Goal: Task Accomplishment & Management: Use online tool/utility

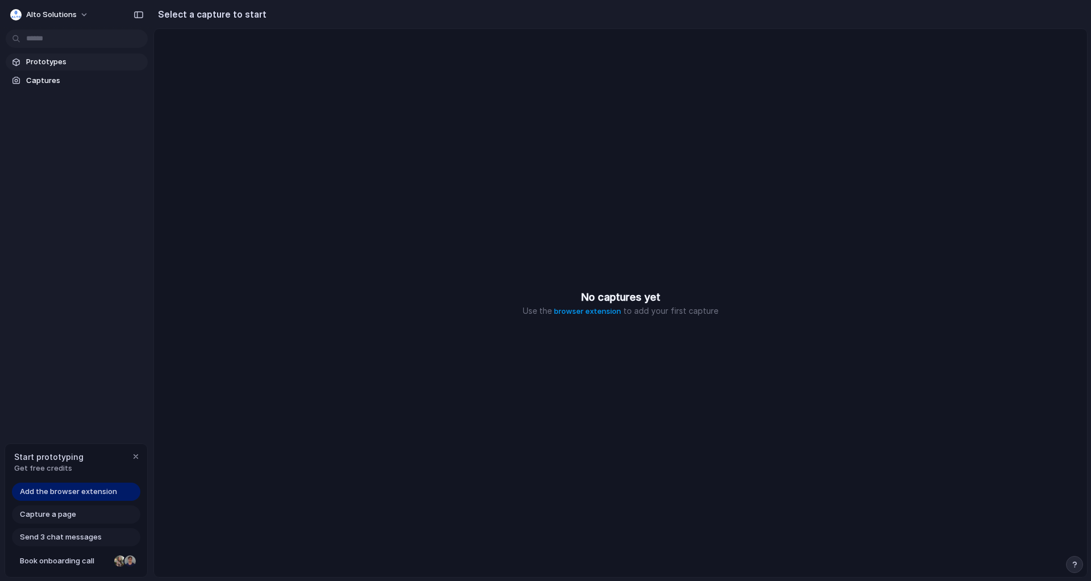
click at [51, 66] on span "Prototypes" at bounding box center [84, 61] width 117 height 11
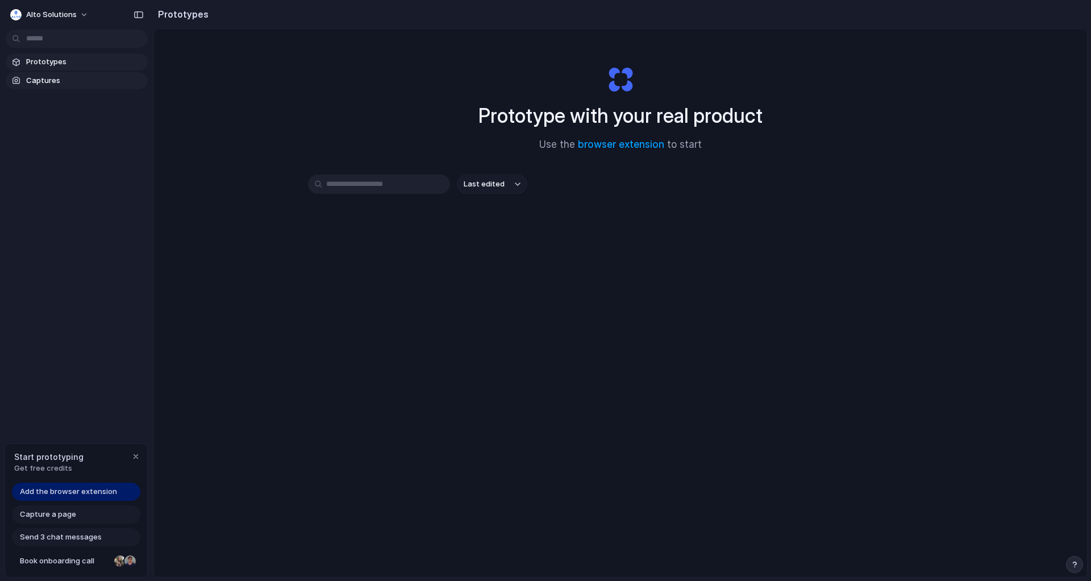
click at [52, 79] on span "Captures" at bounding box center [84, 80] width 117 height 11
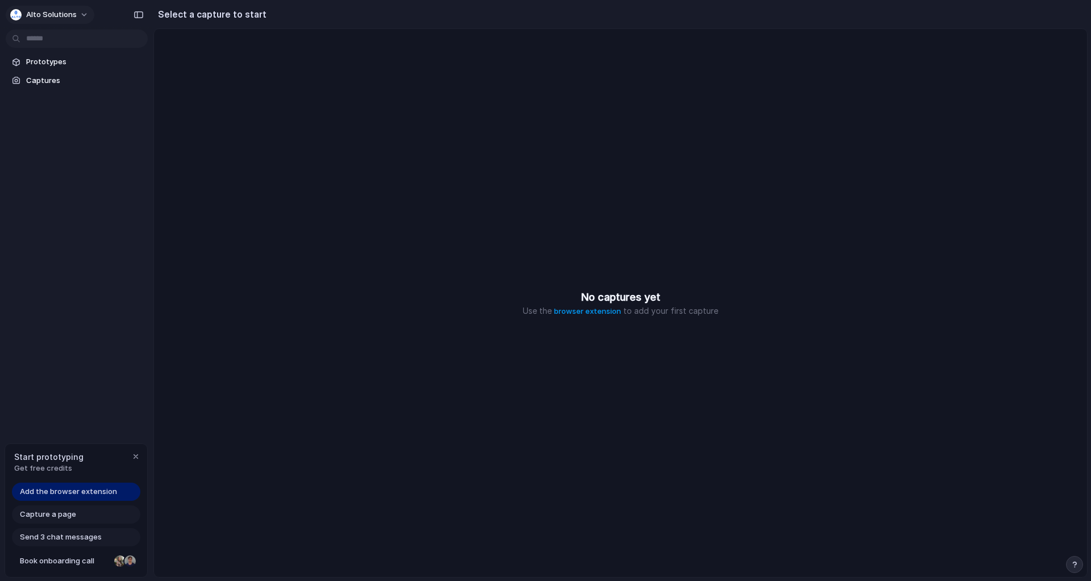
click at [53, 16] on span "Alto Solutions" at bounding box center [51, 14] width 51 height 11
click at [53, 14] on div "Settings Invite members Change theme Sign out" at bounding box center [545, 290] width 1091 height 581
click at [44, 65] on span "Prototypes" at bounding box center [84, 61] width 117 height 11
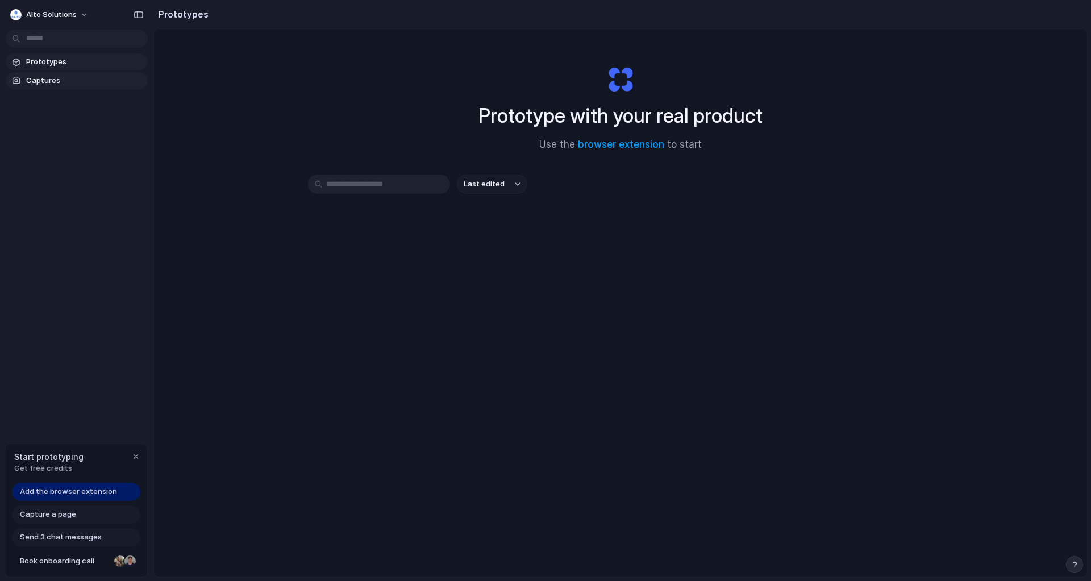
click at [45, 86] on link "Captures" at bounding box center [77, 80] width 142 height 17
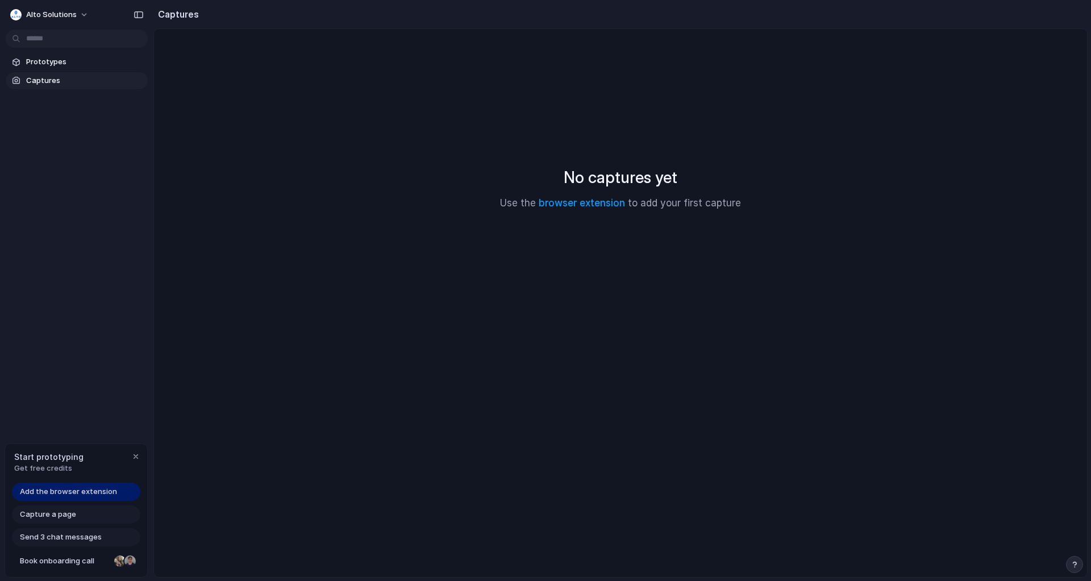
click at [61, 462] on span "Get free credits" at bounding box center [48, 467] width 69 height 11
click at [553, 199] on link "browser extension" at bounding box center [582, 202] width 86 height 11
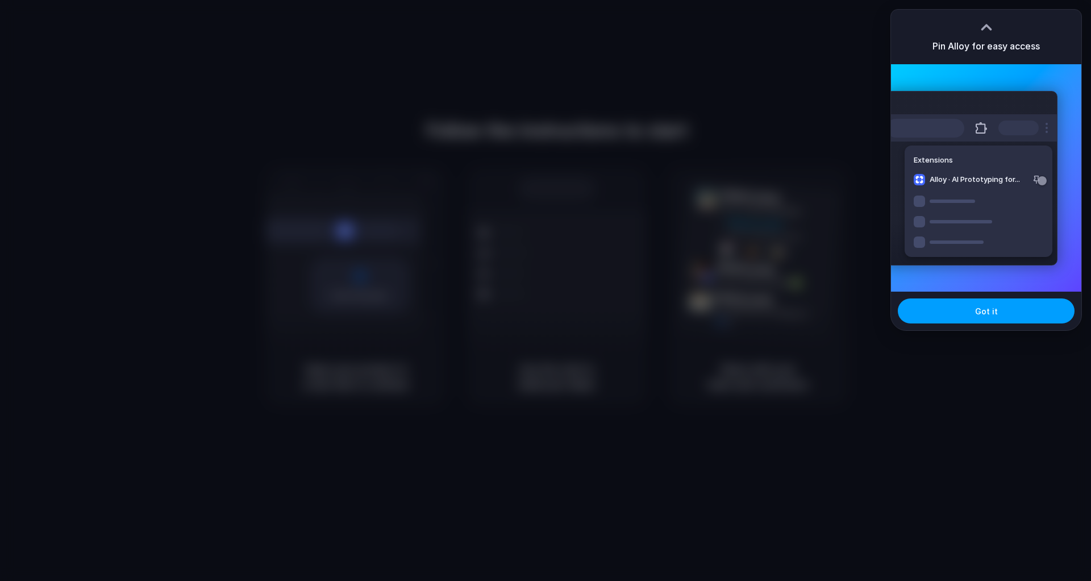
click at [935, 316] on button "Got it" at bounding box center [986, 310] width 177 height 25
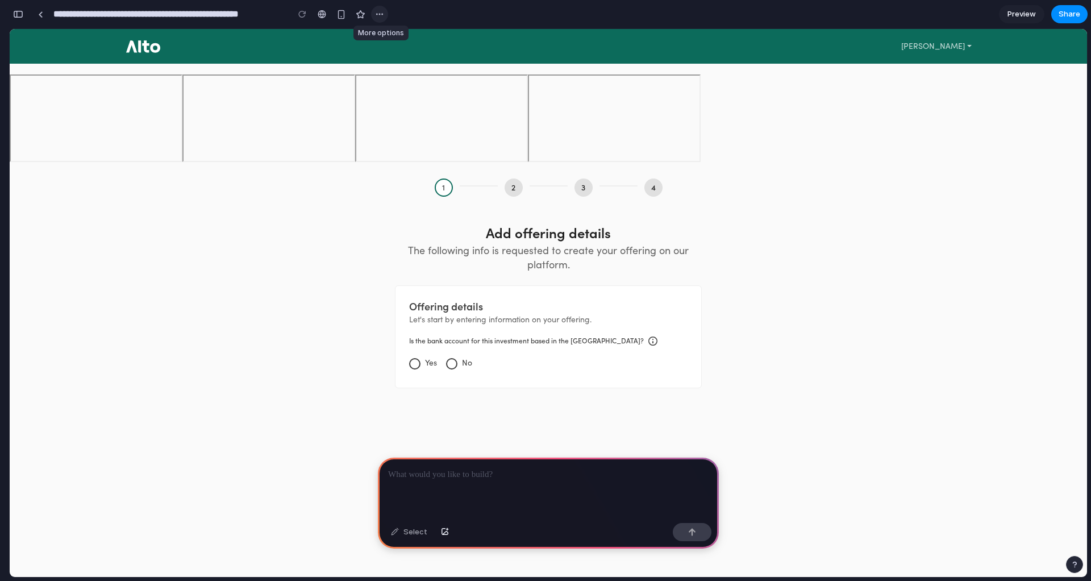
click at [382, 14] on div "button" at bounding box center [379, 14] width 9 height 9
click at [382, 14] on div "Duplicate Delete" at bounding box center [545, 290] width 1091 height 581
click at [43, 15] on div at bounding box center [40, 14] width 5 height 6
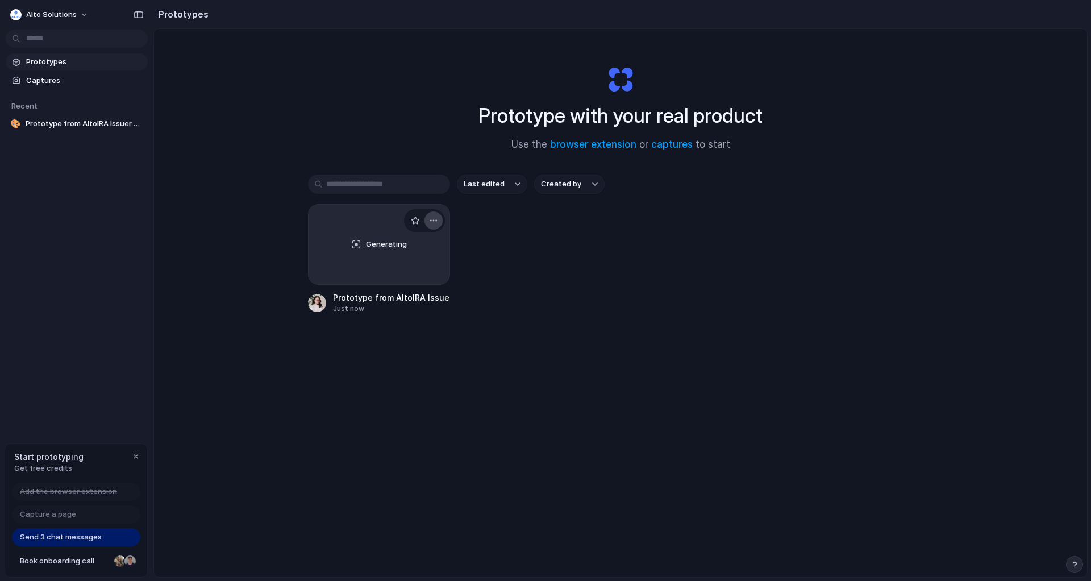
click at [438, 218] on button "button" at bounding box center [433, 220] width 18 height 18
click at [268, 161] on div "Open in new tab Rename Copy link Delete" at bounding box center [545, 290] width 1091 height 581
click at [27, 18] on span "Alto Solutions" at bounding box center [51, 14] width 51 height 11
click at [29, 39] on span "Settings" at bounding box center [41, 40] width 31 height 11
click at [52, 74] on link "Captures" at bounding box center [77, 80] width 142 height 17
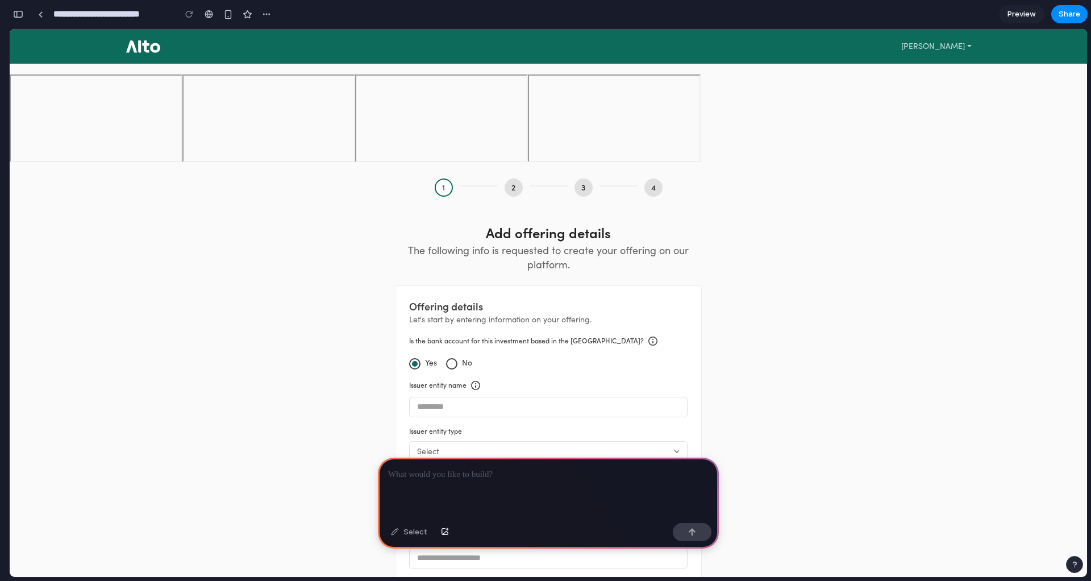
click at [419, 472] on p at bounding box center [548, 475] width 320 height 14
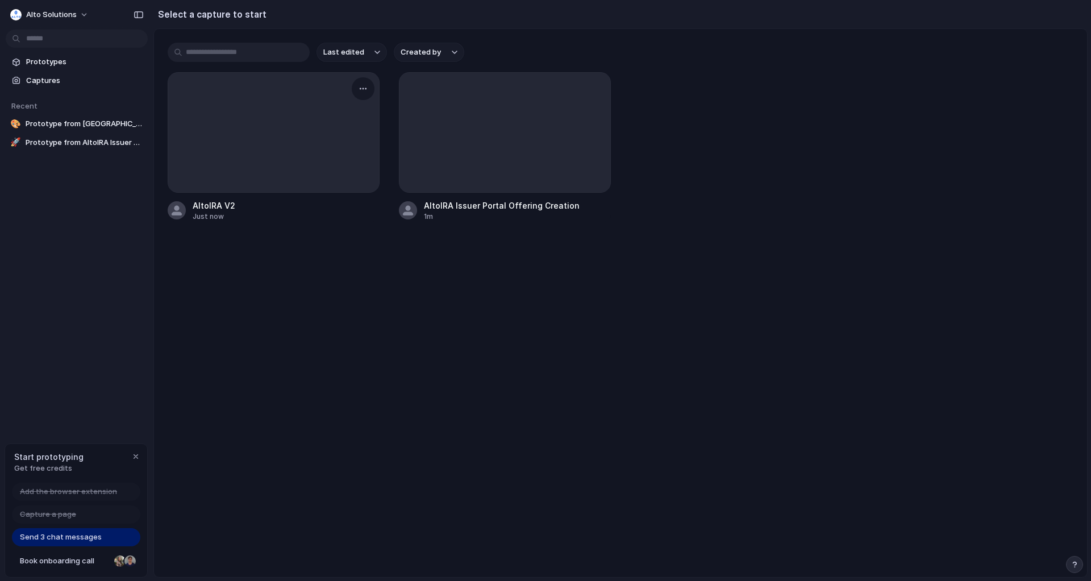
click at [307, 150] on div at bounding box center [273, 132] width 211 height 119
click at [362, 90] on div "button" at bounding box center [362, 88] width 9 height 9
click at [341, 114] on span "Create prototype" at bounding box center [330, 114] width 64 height 11
click at [222, 153] on div at bounding box center [273, 132] width 211 height 119
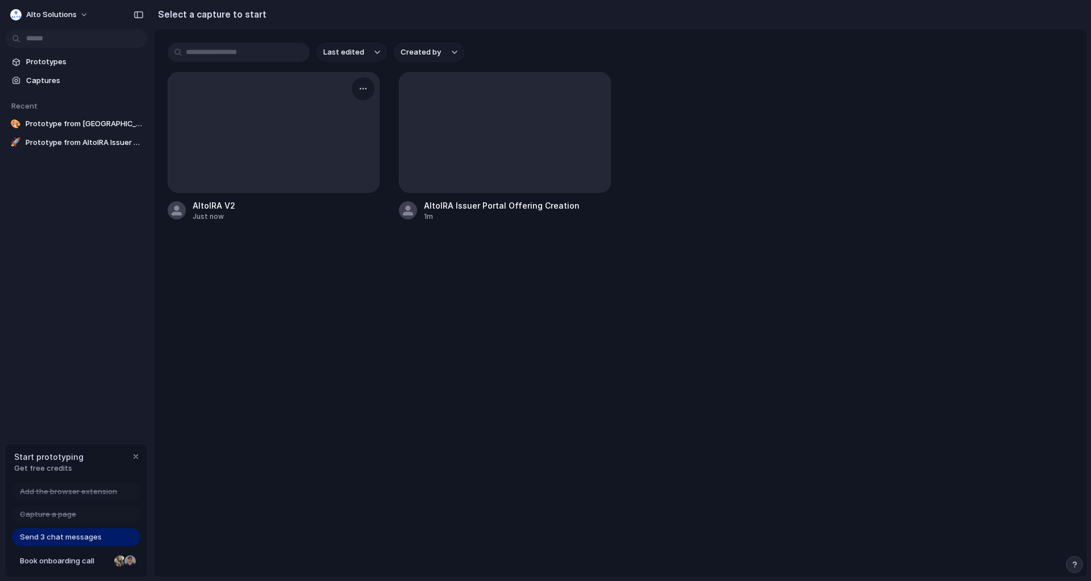
click at [251, 97] on div at bounding box center [273, 132] width 211 height 119
click at [372, 78] on div at bounding box center [273, 132] width 211 height 119
click at [361, 100] on div at bounding box center [274, 132] width 212 height 120
click at [361, 93] on button "button" at bounding box center [363, 89] width 18 height 18
click at [303, 117] on span "Create prototype" at bounding box center [330, 114] width 64 height 11
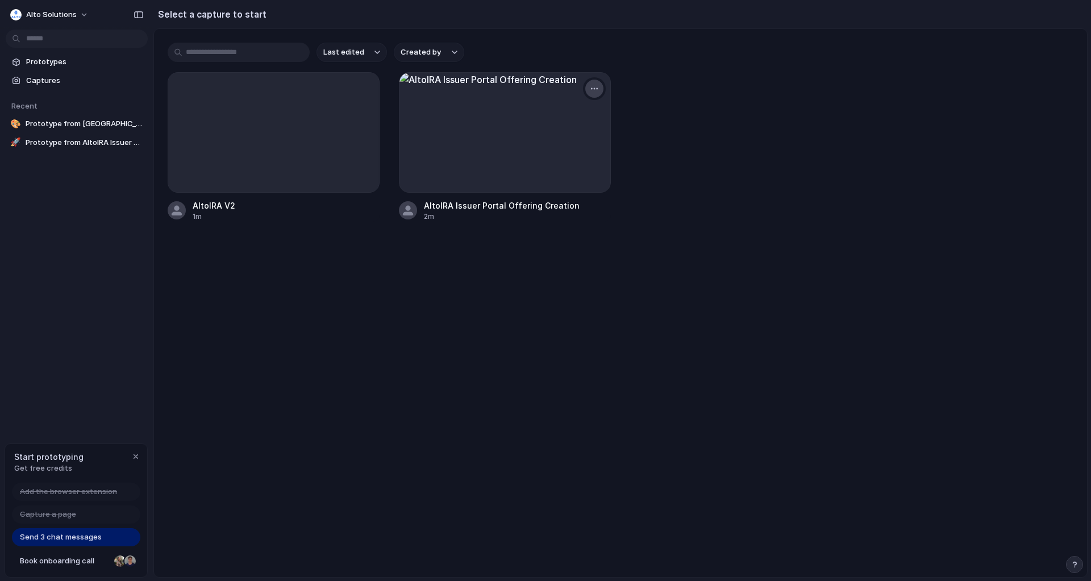
click at [590, 87] on div "button" at bounding box center [594, 88] width 9 height 9
click at [541, 190] on span "Delete" at bounding box center [541, 186] width 24 height 11
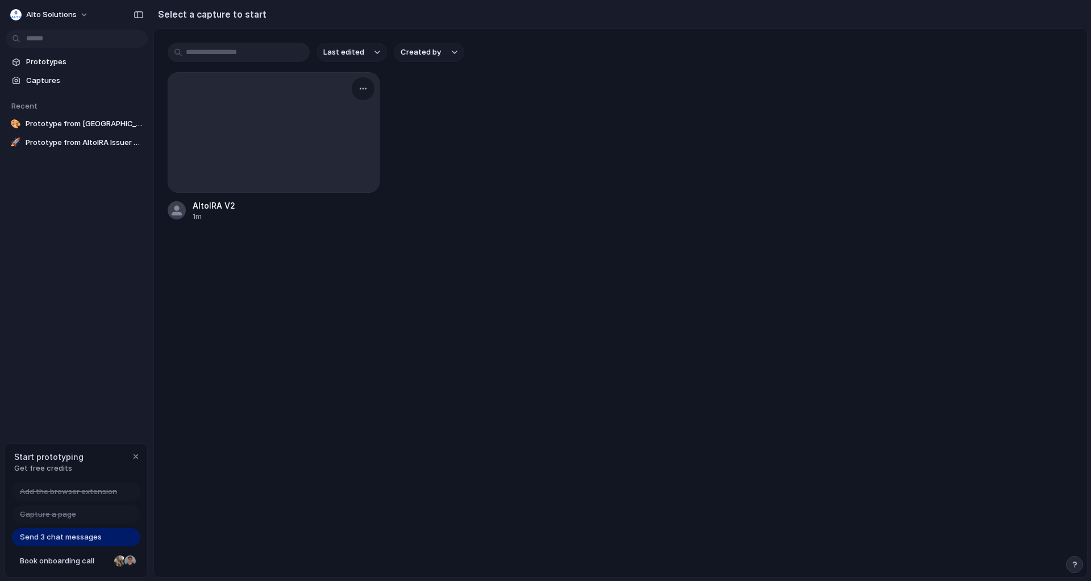
click at [227, 202] on div "AltoIRA V2" at bounding box center [214, 205] width 43 height 12
click at [231, 235] on div "Rename" at bounding box center [245, 240] width 42 height 11
type input "**********"
click at [64, 66] on span "Prototypes" at bounding box center [84, 61] width 117 height 11
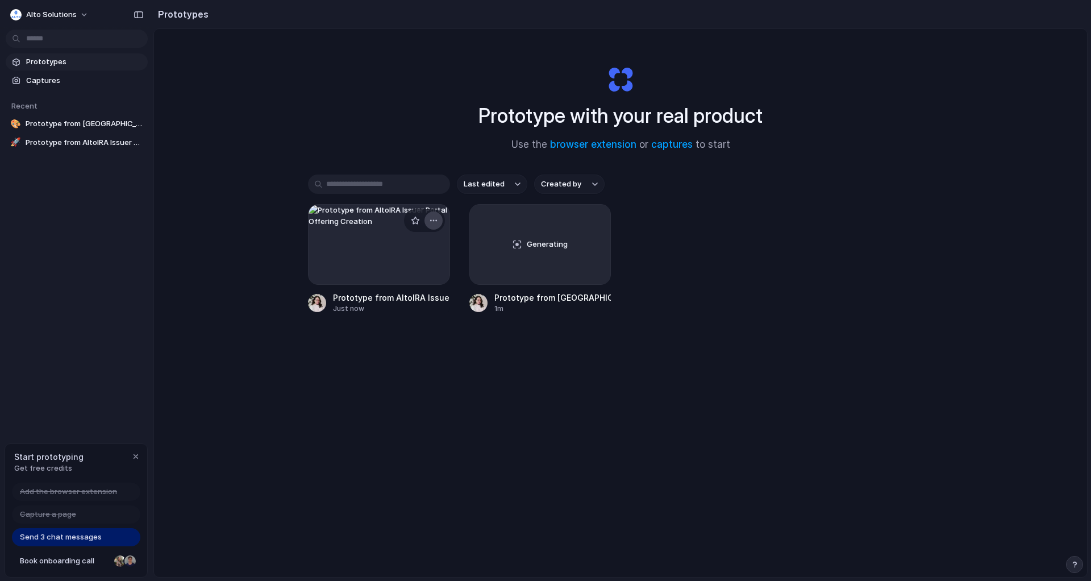
click at [431, 222] on div "button" at bounding box center [433, 220] width 9 height 9
click at [418, 302] on li "Delete" at bounding box center [401, 300] width 81 height 18
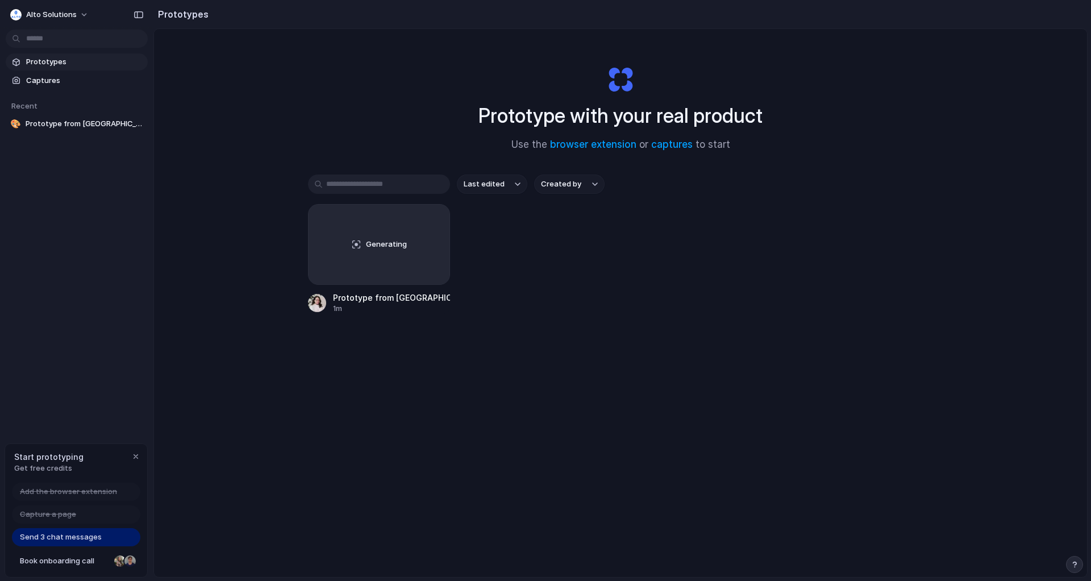
click at [520, 240] on div "Generating Prototype from AltoIRA V2 1m" at bounding box center [620, 259] width 625 height 110
click at [437, 219] on div "button" at bounding box center [433, 220] width 9 height 9
click at [437, 219] on div "Open in new tab Rename Copy link Delete" at bounding box center [545, 290] width 1091 height 581
click at [109, 170] on div "Prototypes Captures Recent 🎨 Prototype from AltoIRA V2" at bounding box center [76, 140] width 153 height 281
click at [136, 10] on button "button" at bounding box center [139, 15] width 18 height 18
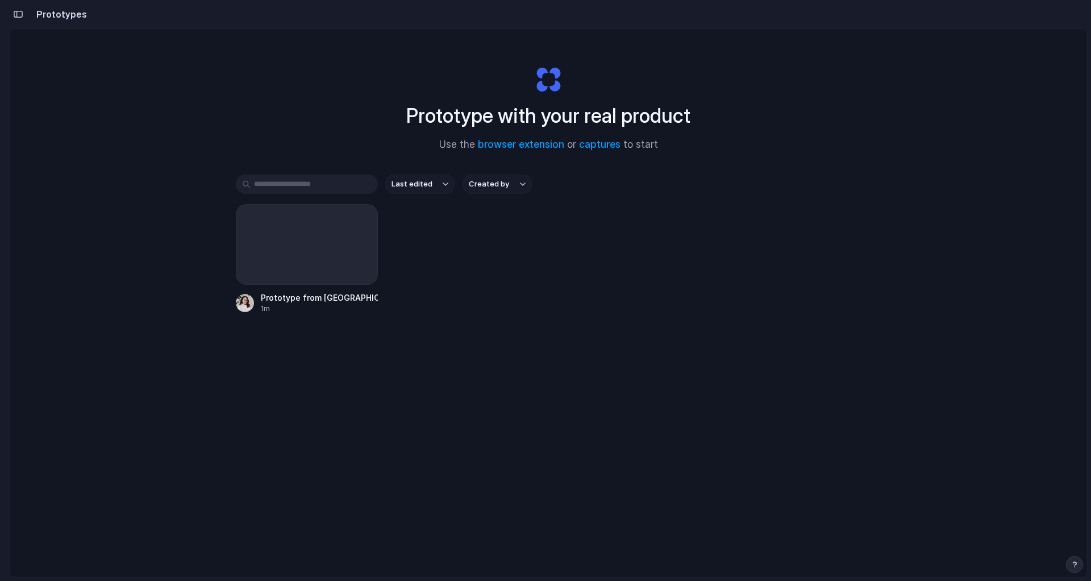
click at [18, 17] on div "button" at bounding box center [18, 14] width 10 height 8
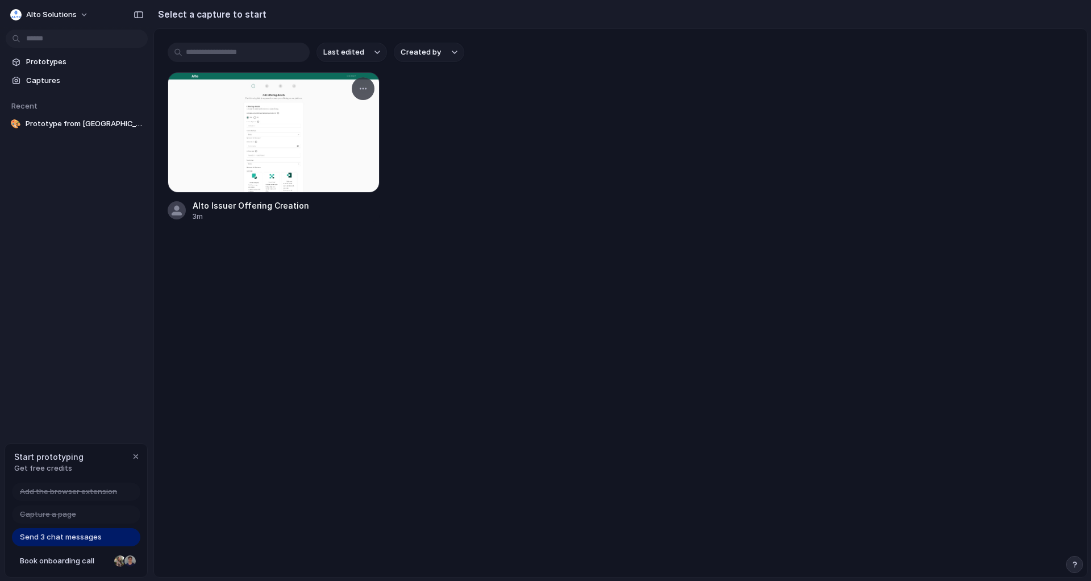
click at [283, 126] on div at bounding box center [274, 132] width 212 height 120
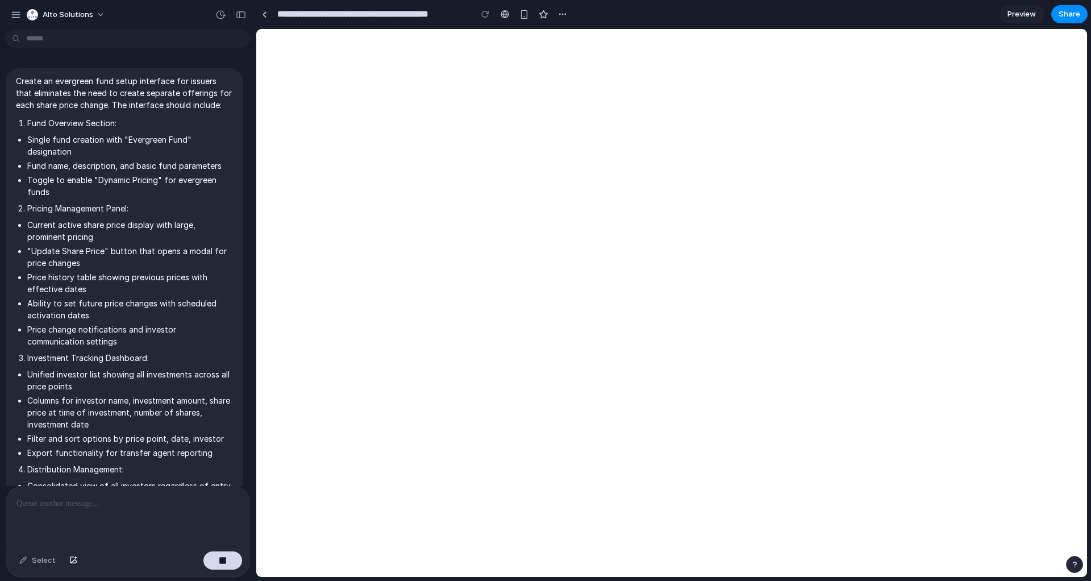
scroll to position [307, 0]
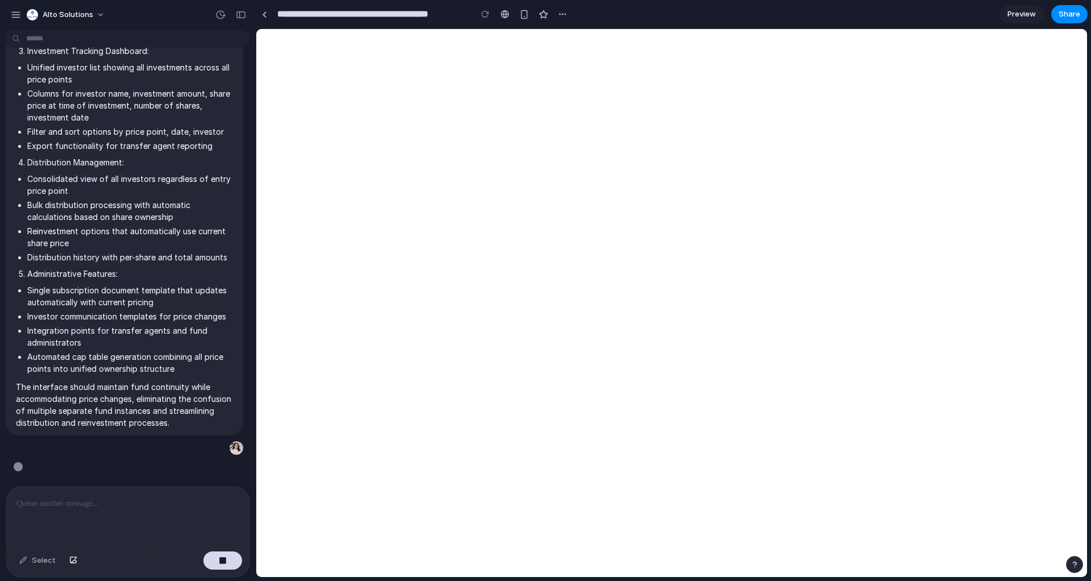
type input "**********"
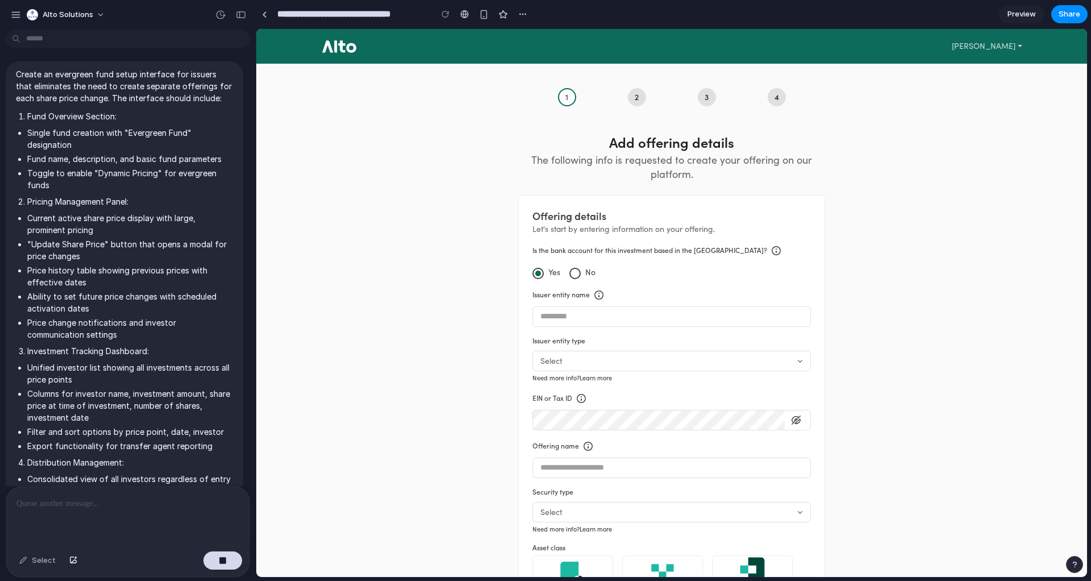
scroll to position [0, 0]
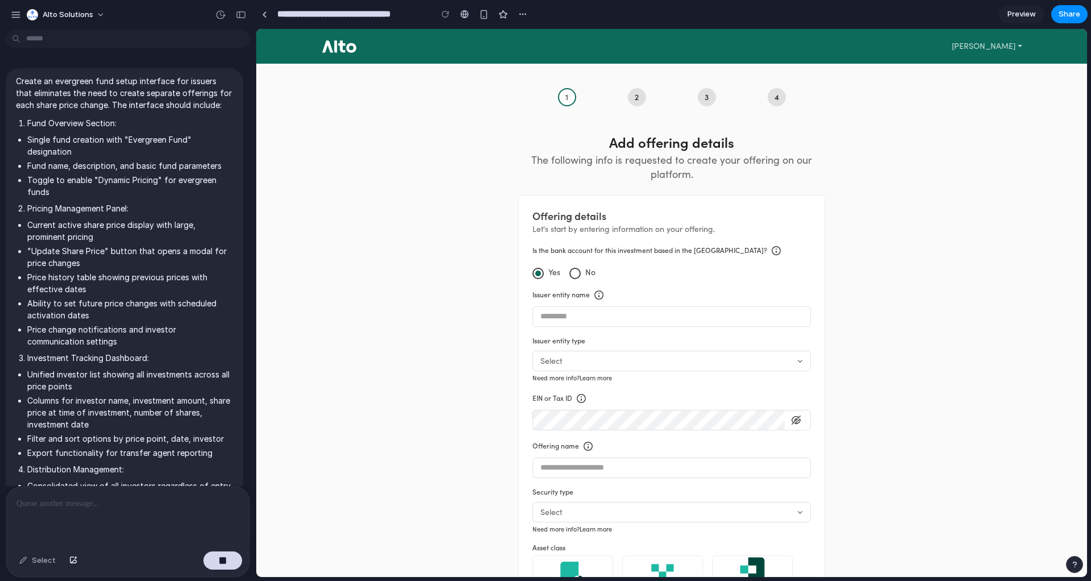
click at [57, 130] on span "Create an evergreen fund setup interface for issuers that eliminates the need t…" at bounding box center [124, 405] width 217 height 660
